Goal: Transaction & Acquisition: Purchase product/service

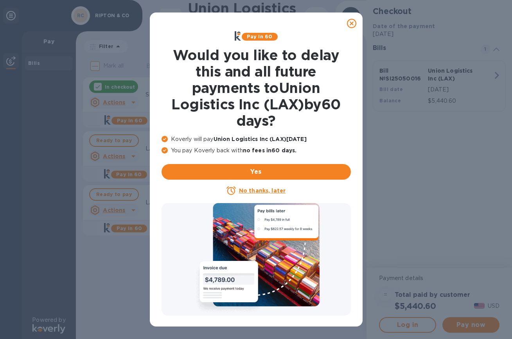
click at [351, 26] on icon at bounding box center [351, 23] width 9 height 9
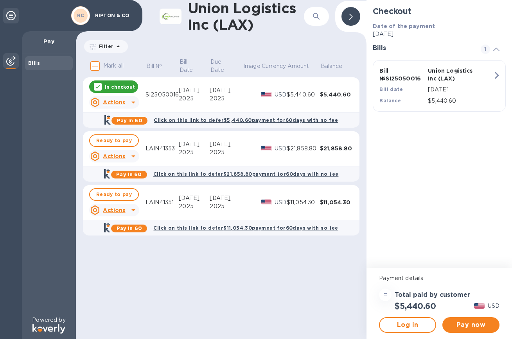
click at [96, 90] on icon at bounding box center [98, 87] width 6 height 6
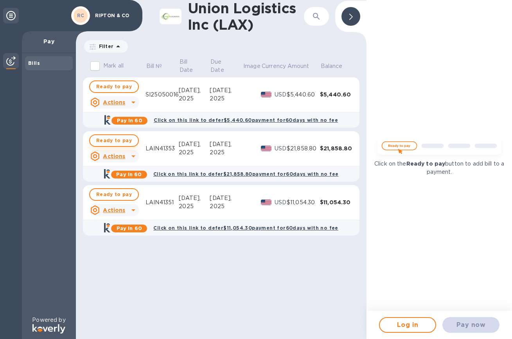
click at [105, 143] on span "Ready to pay" at bounding box center [114, 140] width 36 height 9
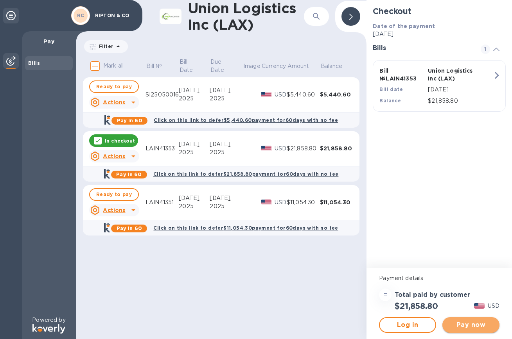
click at [465, 327] on span "Pay now" at bounding box center [470, 325] width 45 height 9
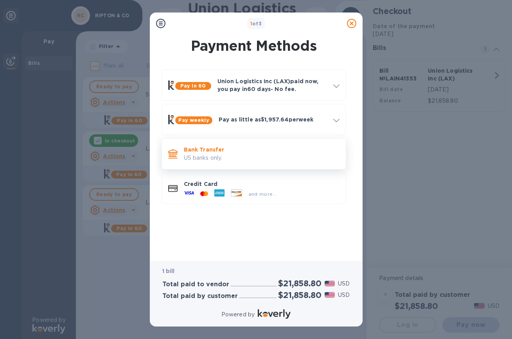
click at [235, 145] on div "Bank Transfer US banks only." at bounding box center [262, 154] width 162 height 22
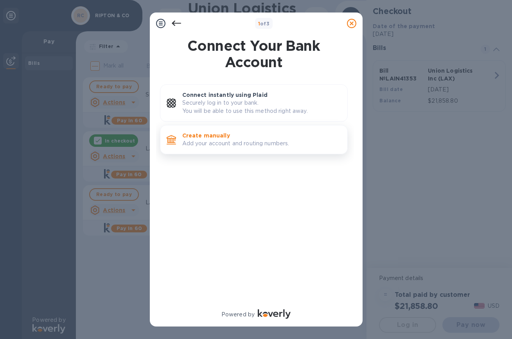
click at [219, 142] on p "Add your account and routing numbers." at bounding box center [261, 144] width 159 height 8
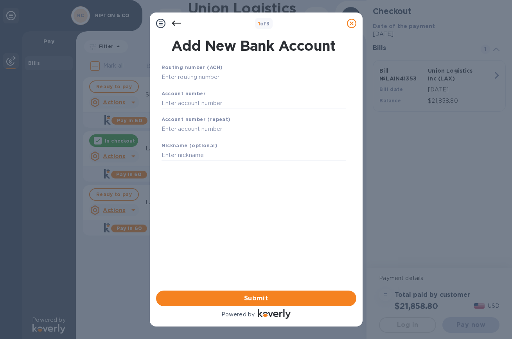
click at [233, 79] on input "text" at bounding box center [253, 78] width 185 height 12
paste input "083009060"
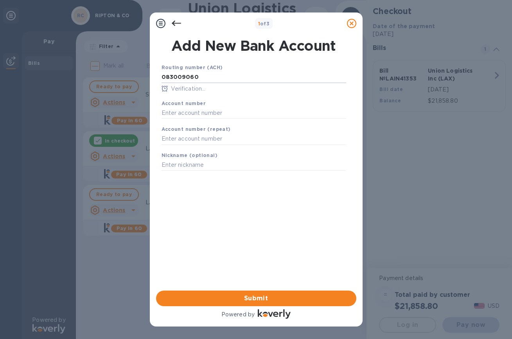
type input "083009060"
click at [190, 111] on input "text" at bounding box center [253, 113] width 185 height 12
paste input "3823953519"
type input "3823953519"
click at [210, 140] on input "text" at bounding box center [253, 139] width 185 height 12
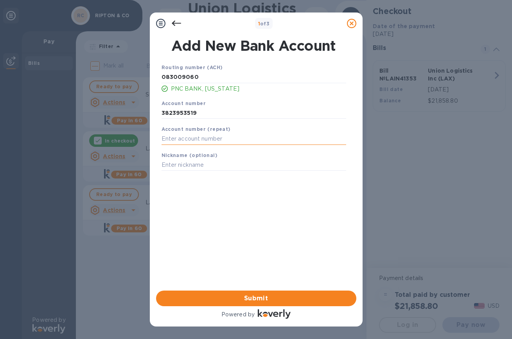
paste input "3823953519"
type input "3823953519"
click at [204, 167] on input "text" at bounding box center [253, 165] width 185 height 12
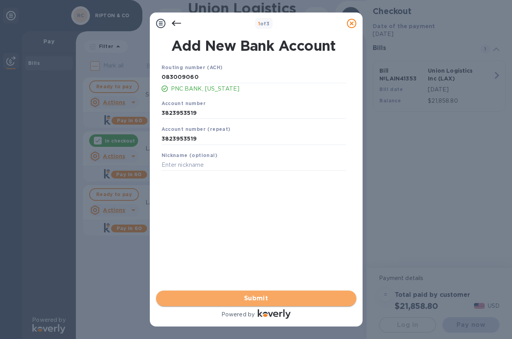
click at [242, 299] on span "Submit" at bounding box center [256, 298] width 188 height 9
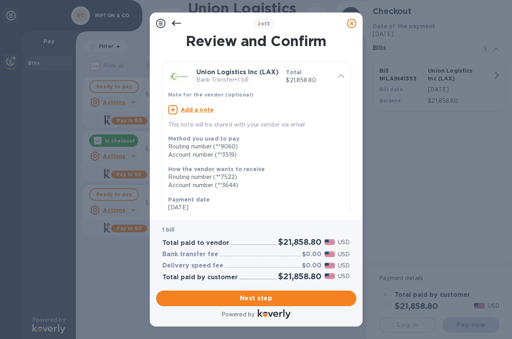
scroll to position [97, 0]
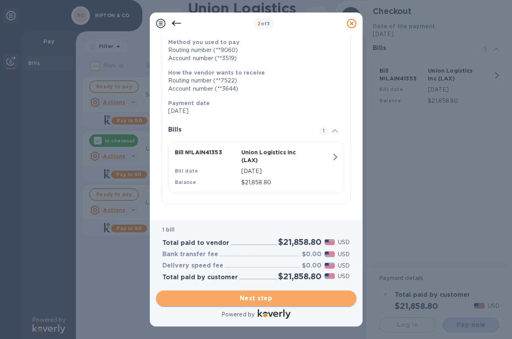
click at [248, 296] on span "Next step" at bounding box center [256, 298] width 188 height 9
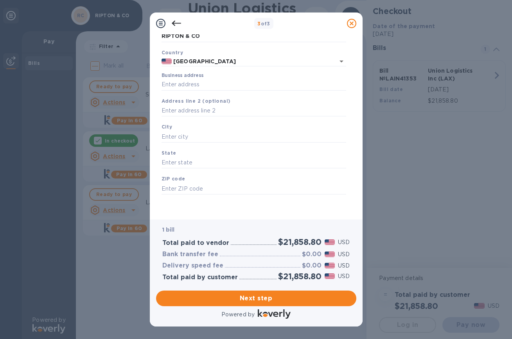
scroll to position [0, 0]
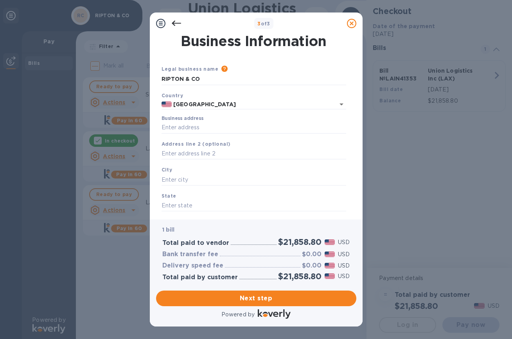
click at [229, 134] on div "Business address" at bounding box center [253, 125] width 191 height 24
click at [229, 129] on input "Business address" at bounding box center [253, 128] width 185 height 12
type input "[STREET_ADDRESS]"
click at [202, 176] on input "text" at bounding box center [253, 180] width 185 height 12
type input "[GEOGRAPHIC_DATA]"
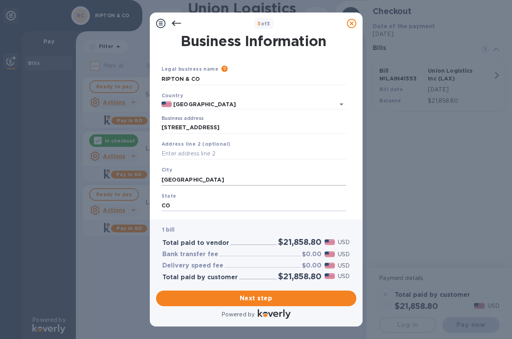
scroll to position [44, 0]
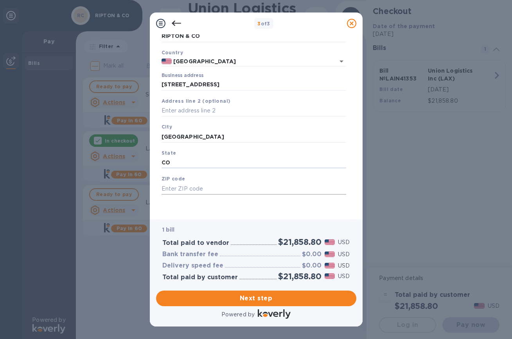
type input "CO"
click at [198, 188] on input "text" at bounding box center [253, 189] width 185 height 12
type input "80301"
click at [224, 296] on span "Next step" at bounding box center [256, 298] width 188 height 9
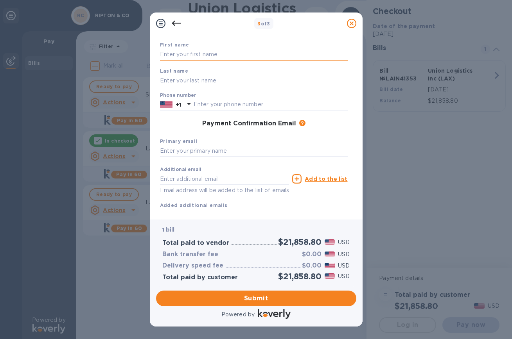
click at [258, 54] on input "text" at bounding box center [254, 55] width 188 height 12
type input "[PERSON_NAME]"
type input "Nazim"
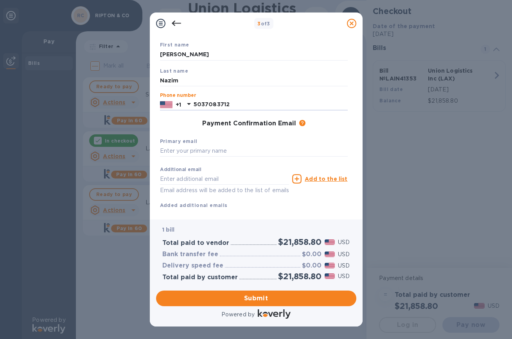
type input "5037083712"
click at [193, 135] on div "Primary email" at bounding box center [254, 147] width 194 height 26
click at [188, 149] on input "text" at bounding box center [254, 151] width 188 height 12
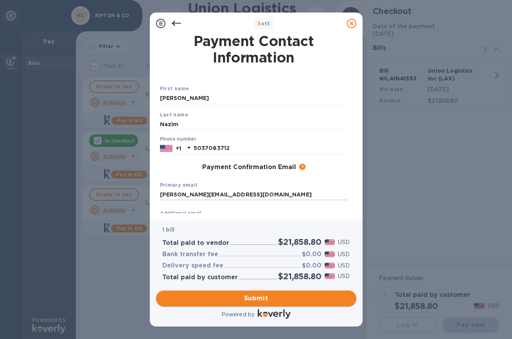
type input "[PERSON_NAME][EMAIL_ADDRESS][DOMAIN_NAME]"
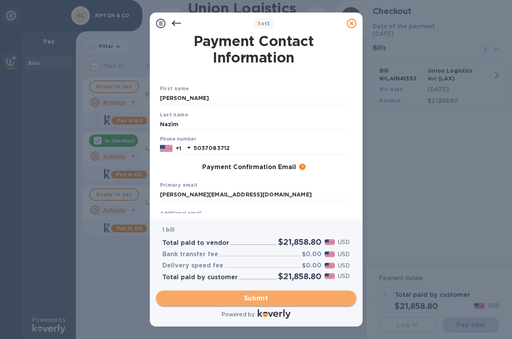
click at [225, 300] on span "Submit" at bounding box center [256, 298] width 188 height 9
